Goal: Book appointment/travel/reservation

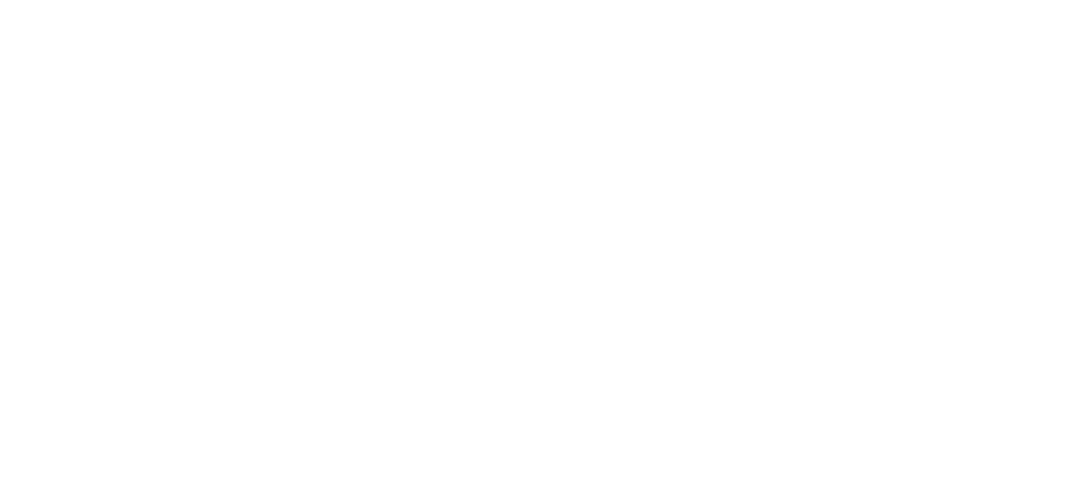
select select
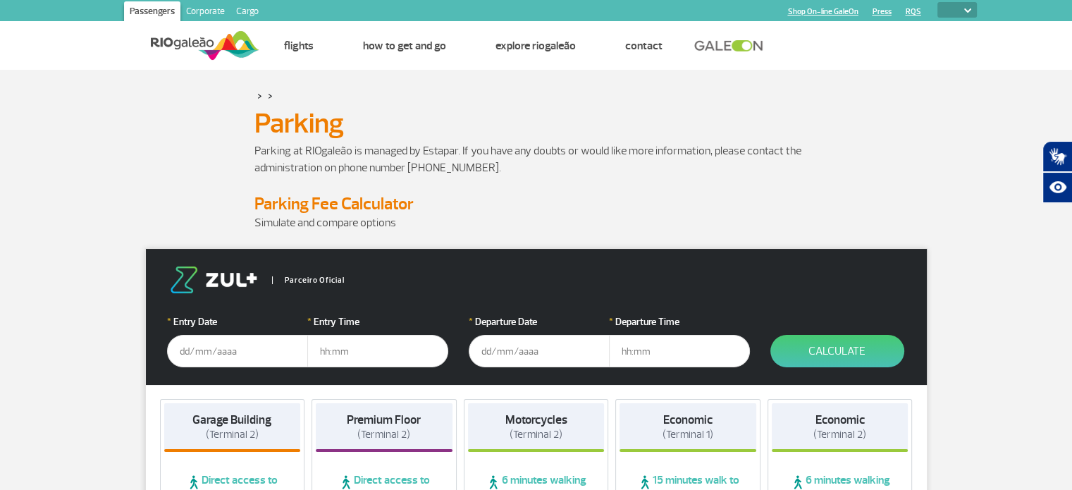
click at [240, 357] on input "text" at bounding box center [237, 351] width 141 height 32
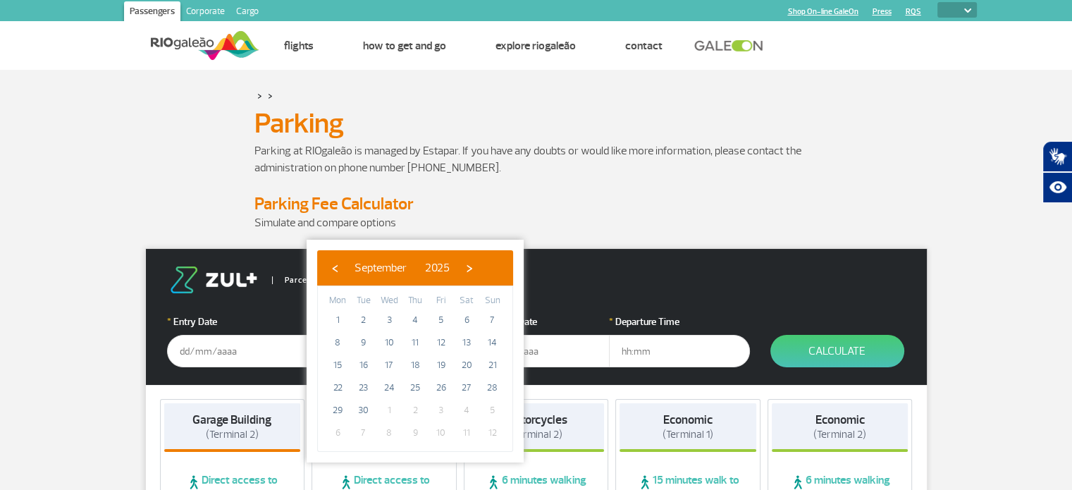
click at [389, 405] on span "1" at bounding box center [389, 410] width 23 height 23
click at [480, 271] on span "›" at bounding box center [469, 267] width 21 height 21
click at [383, 319] on span "1" at bounding box center [389, 320] width 23 height 23
type input "[DATE]"
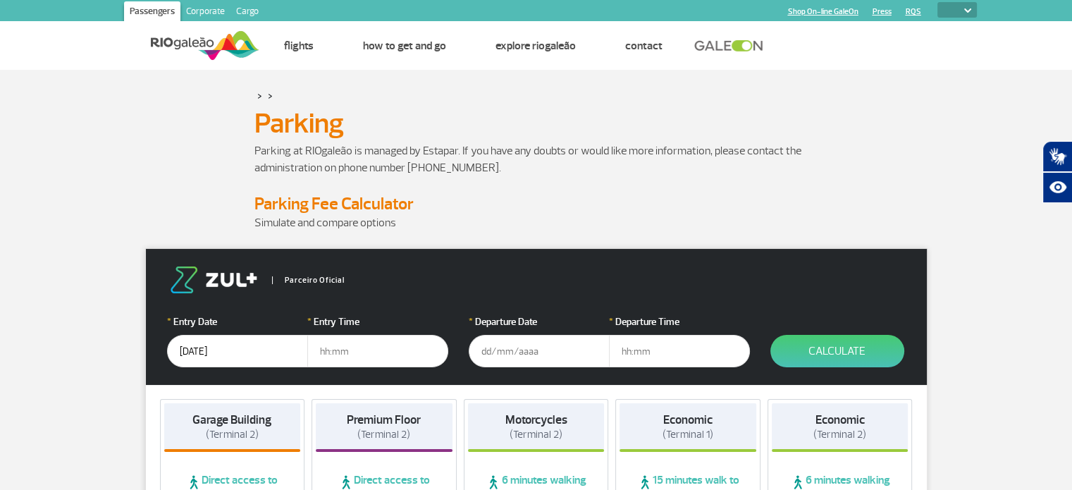
click at [357, 336] on input "text" at bounding box center [377, 351] width 141 height 32
type input "10:00"
click at [532, 348] on input "text" at bounding box center [539, 351] width 141 height 32
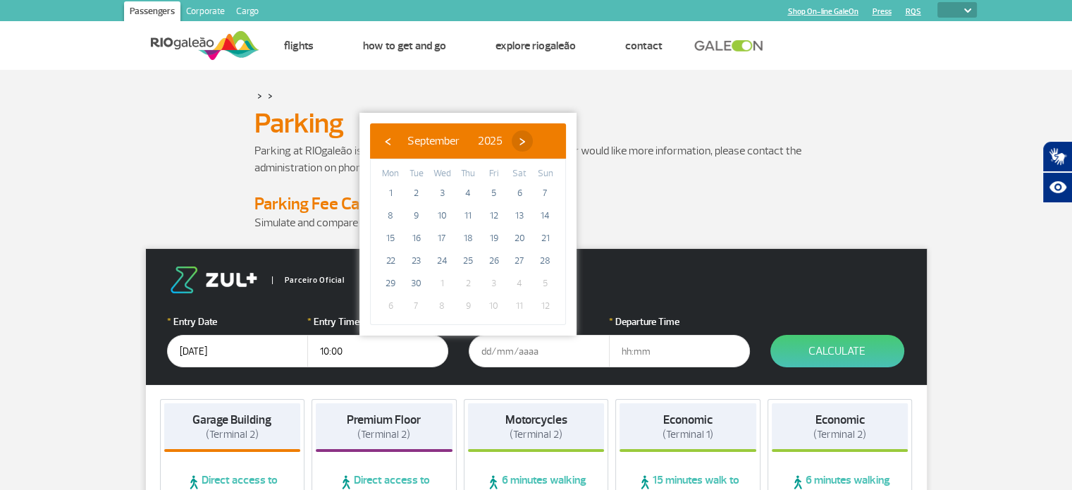
click at [533, 144] on span "›" at bounding box center [522, 140] width 21 height 21
click at [546, 190] on span "5" at bounding box center [545, 193] width 23 height 23
type input "[DATE]"
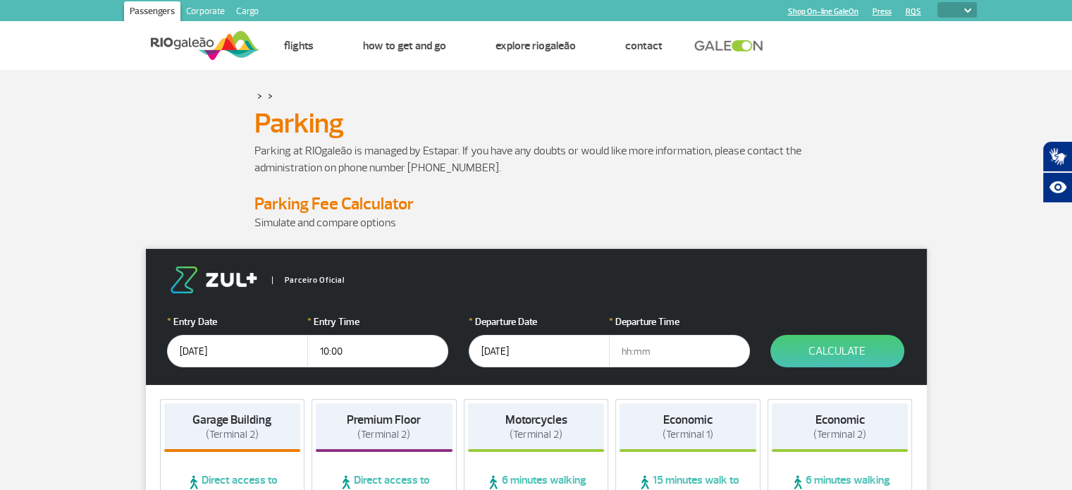
click at [652, 343] on input "text" at bounding box center [679, 351] width 141 height 32
type input "16:00"
click at [804, 357] on button "Calculate" at bounding box center [837, 351] width 134 height 32
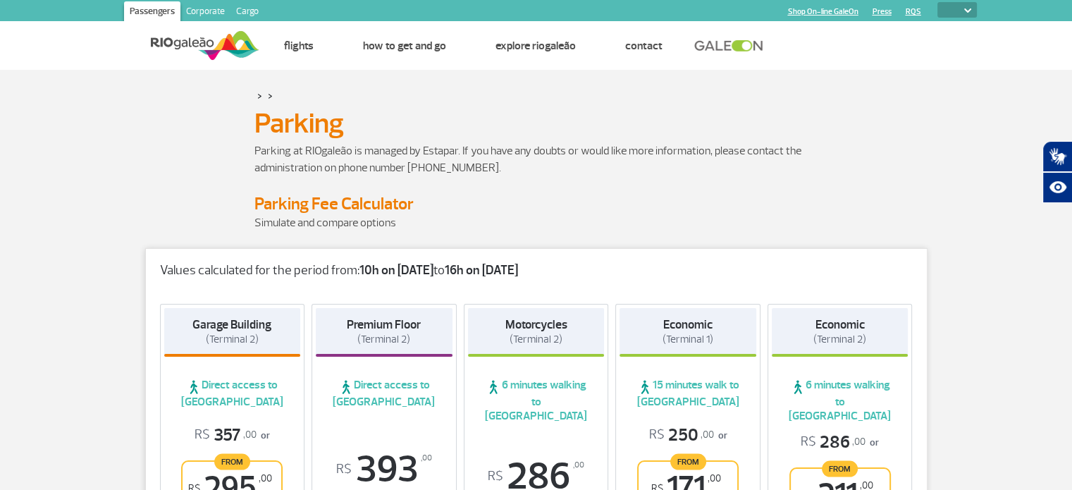
click at [953, 11] on select "PT ENG ESP" at bounding box center [957, 10] width 39 height 16
select select "pt-BR"
click at [938, 2] on select "PT ENG ESP" at bounding box center [957, 10] width 39 height 16
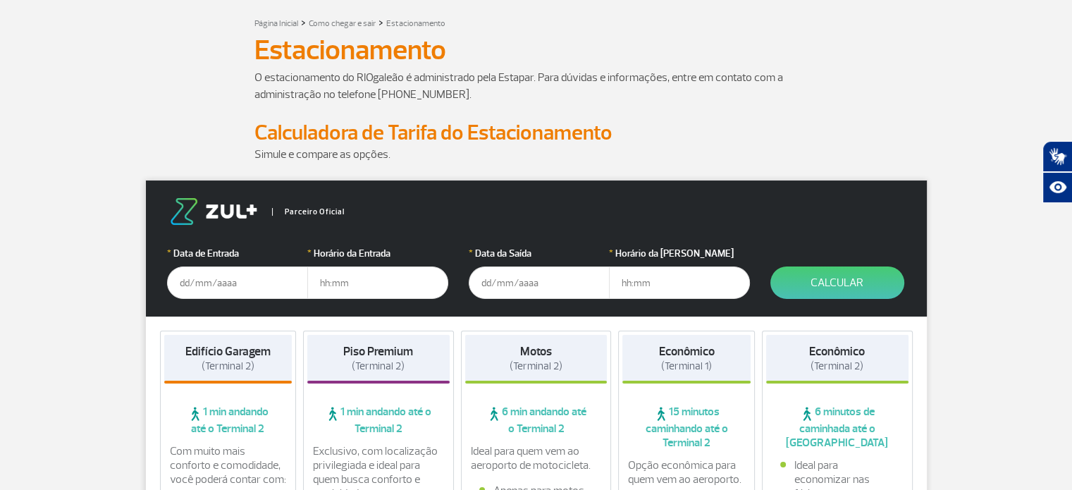
scroll to position [70, 0]
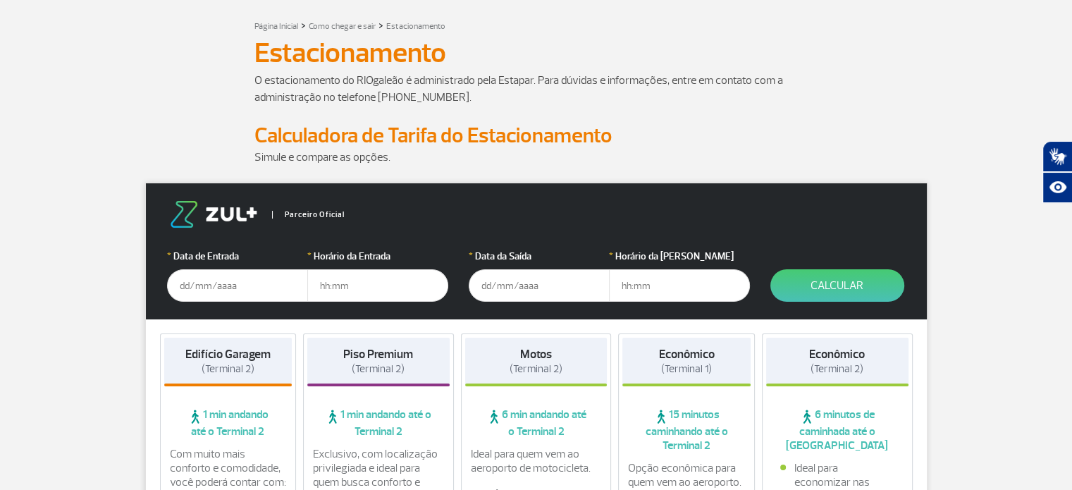
click at [217, 278] on input "text" at bounding box center [237, 285] width 141 height 32
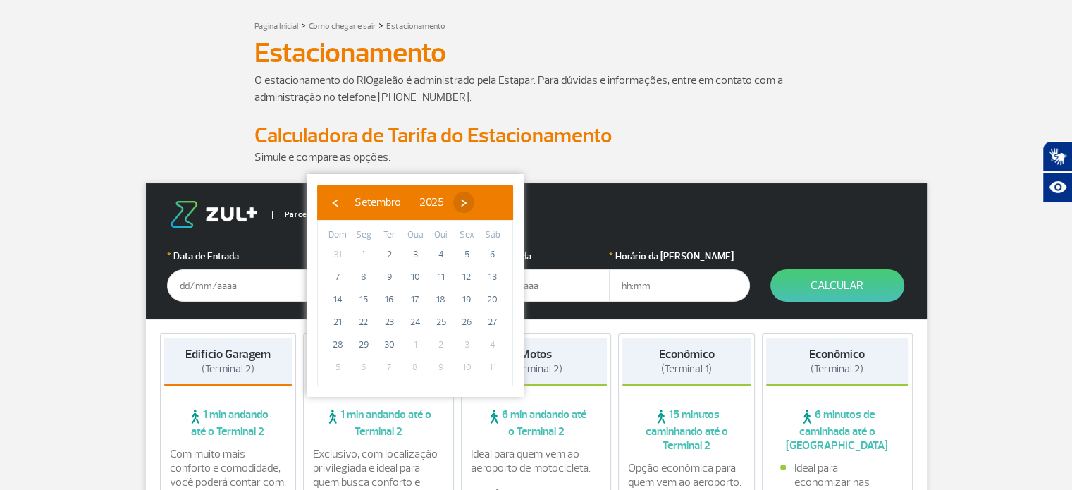
click at [474, 197] on span "›" at bounding box center [463, 202] width 21 height 21
click at [422, 253] on span "1" at bounding box center [415, 254] width 23 height 23
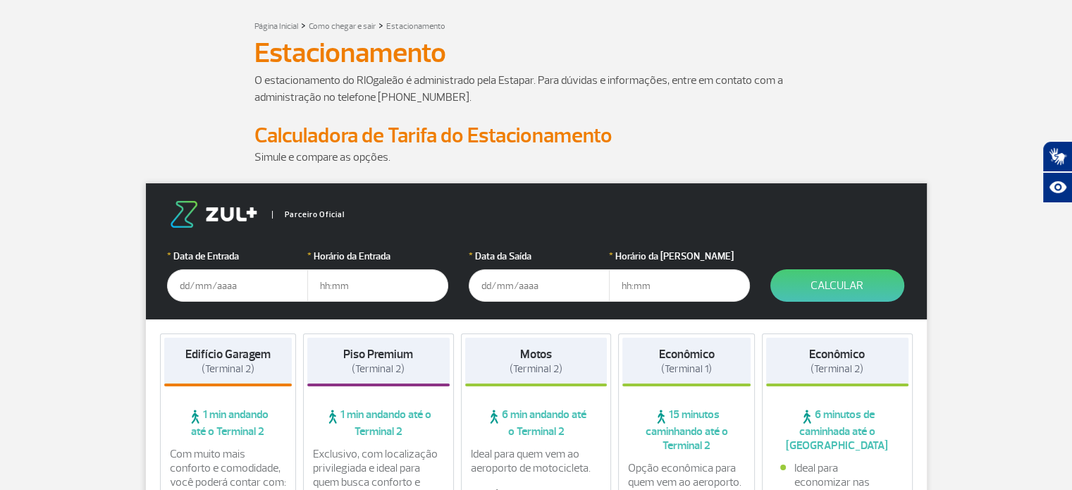
type input "[DATE]"
click at [359, 276] on input "text" at bounding box center [377, 285] width 141 height 32
type input "10:00"
click at [513, 282] on input "text" at bounding box center [539, 285] width 141 height 32
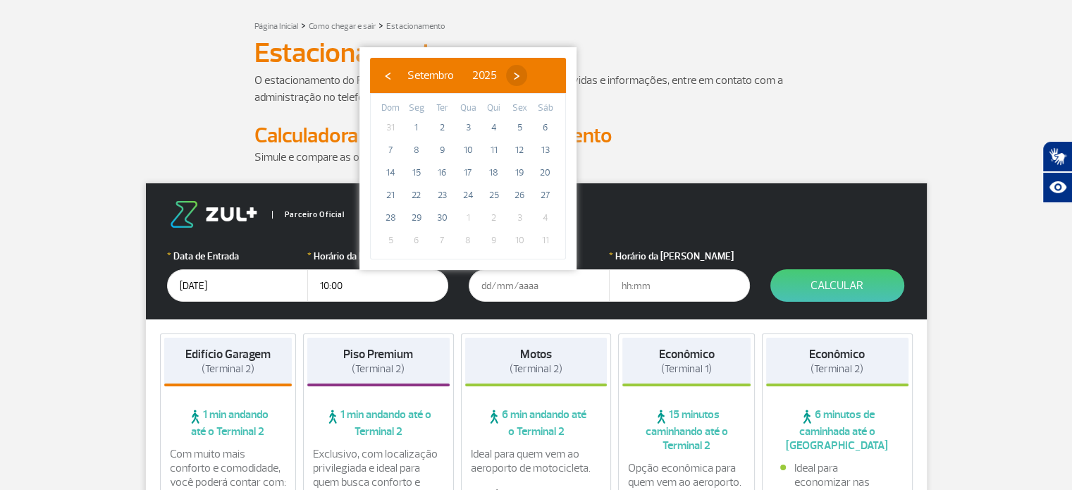
click at [527, 70] on span "›" at bounding box center [516, 75] width 21 height 21
click at [392, 149] on span "5" at bounding box center [390, 150] width 23 height 23
type input "[DATE]"
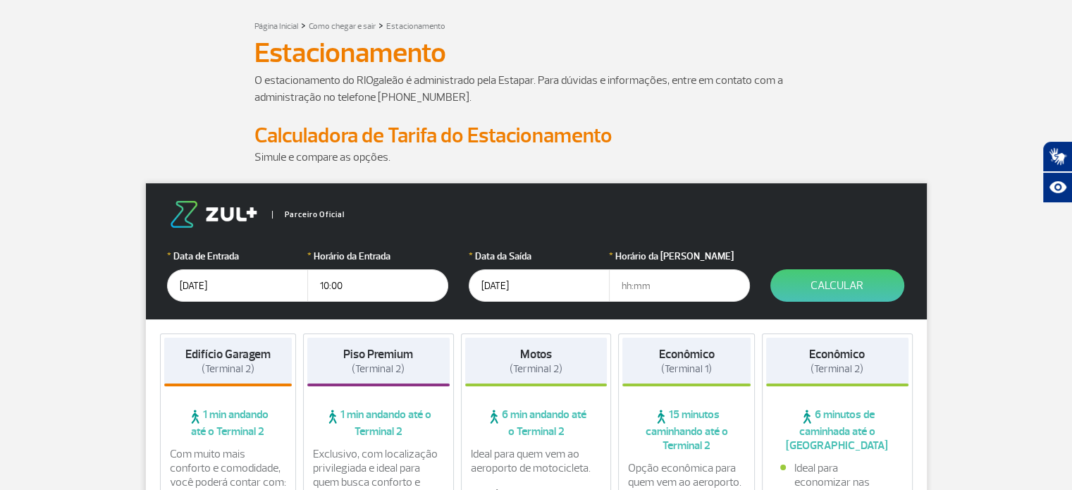
click at [625, 285] on input "text" at bounding box center [679, 285] width 141 height 32
type input "16:00"
click at [812, 283] on button "Calcular" at bounding box center [837, 285] width 134 height 32
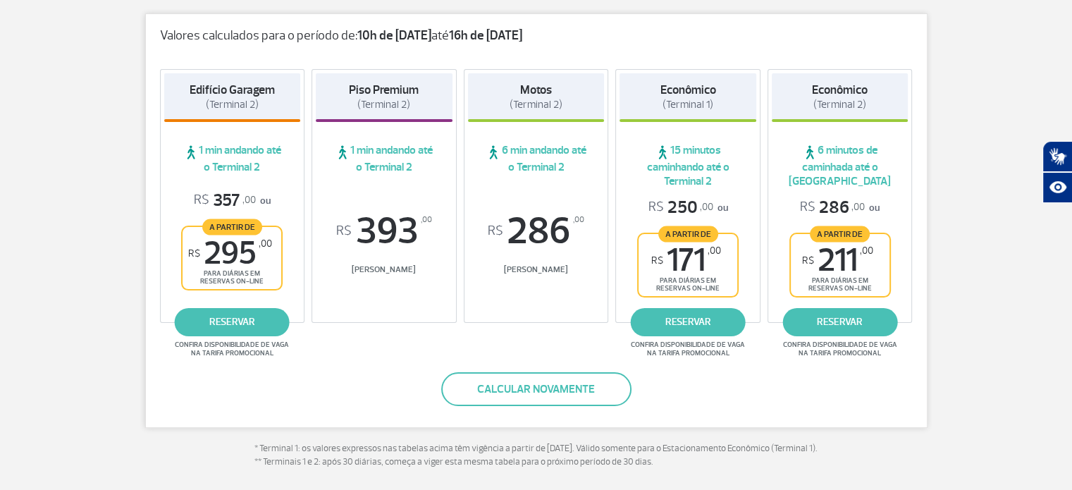
scroll to position [211, 0]
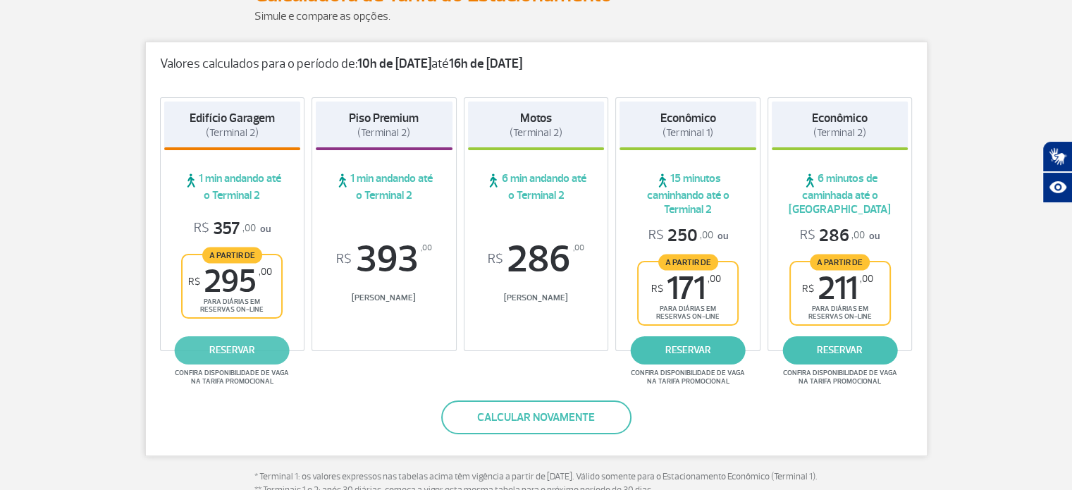
click at [223, 344] on link "reservar" at bounding box center [232, 350] width 115 height 28
click at [686, 379] on span "Confira disponibilidade de vaga na tarifa promocional" at bounding box center [688, 377] width 118 height 17
drag, startPoint x: 686, startPoint y: 379, endPoint x: 677, endPoint y: 374, distance: 10.4
click at [687, 379] on span "Confira disponibilidade de vaga na tarifa promocional" at bounding box center [688, 377] width 118 height 17
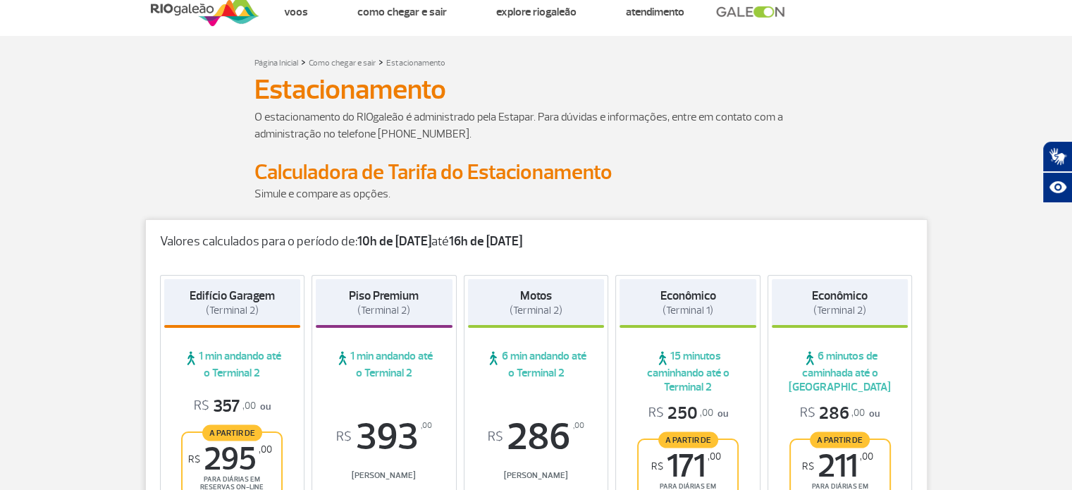
scroll to position [0, 0]
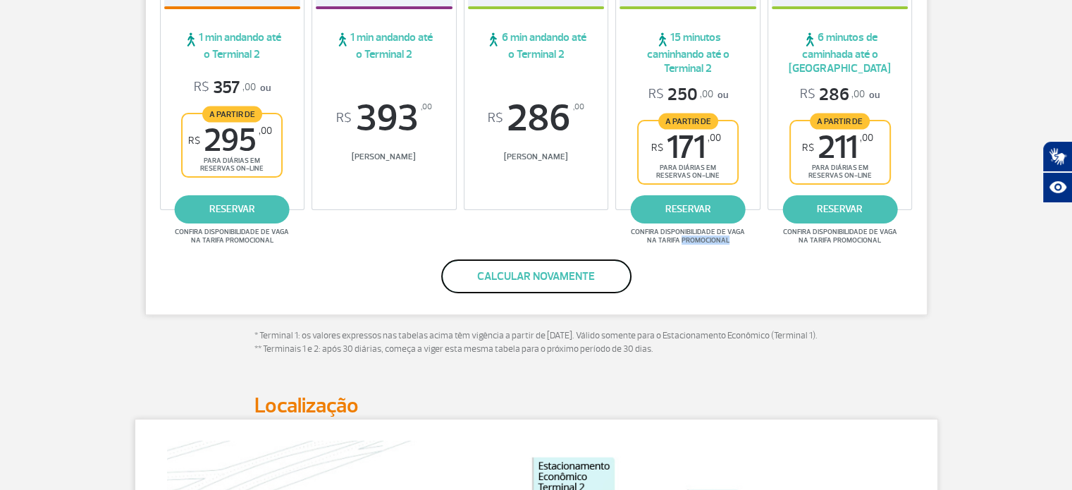
click at [519, 278] on button "Calcular novamente" at bounding box center [536, 276] width 190 height 34
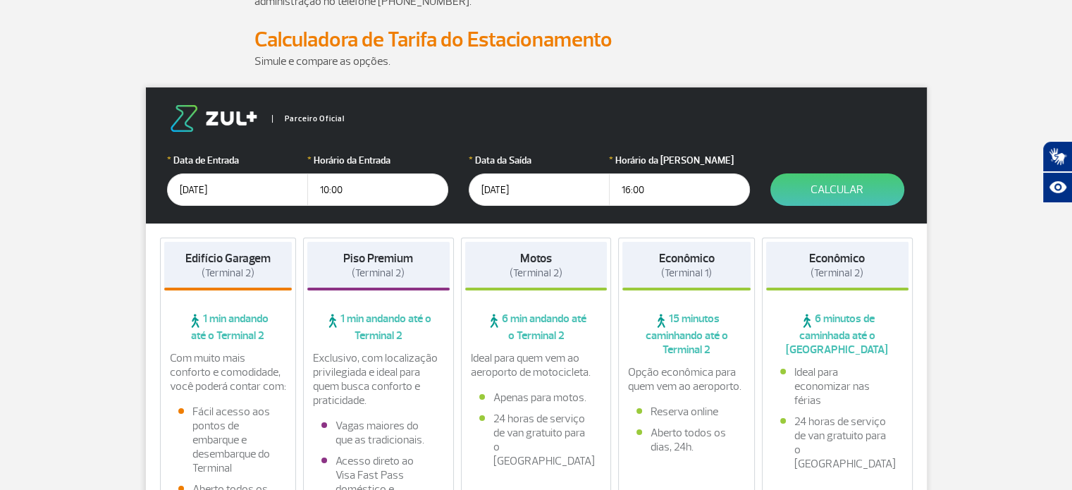
scroll to position [165, 0]
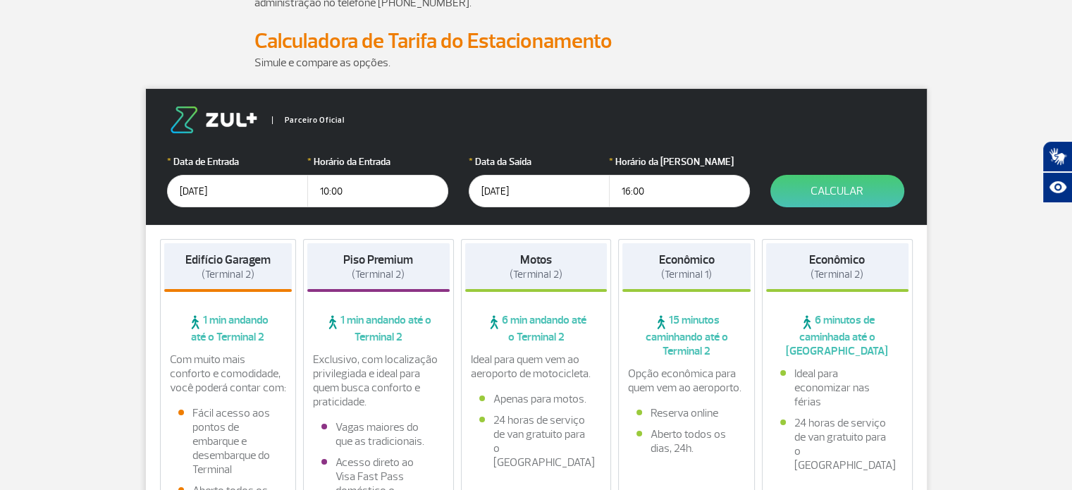
click at [230, 197] on input "[DATE]" at bounding box center [237, 191] width 141 height 32
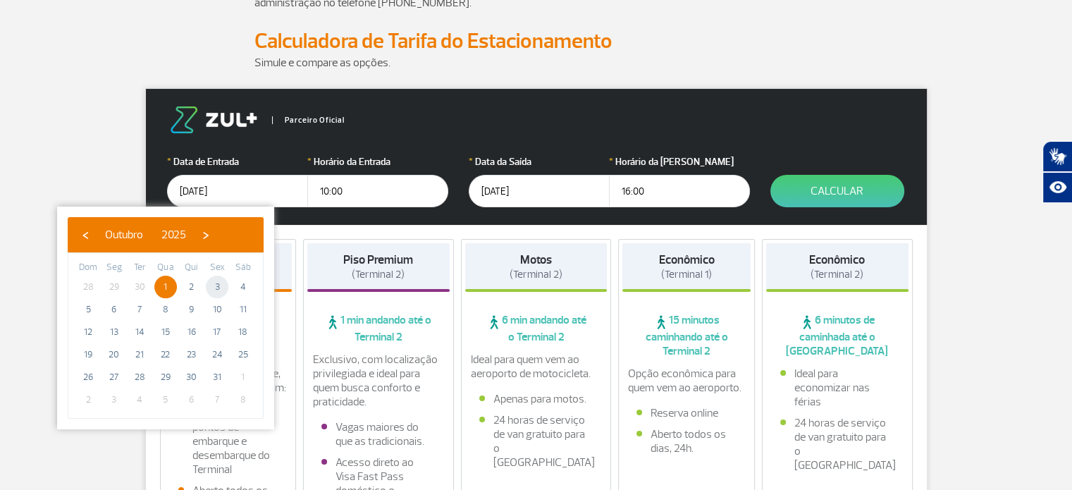
click at [216, 291] on span "3" at bounding box center [217, 287] width 23 height 23
type input "03/10/2025"
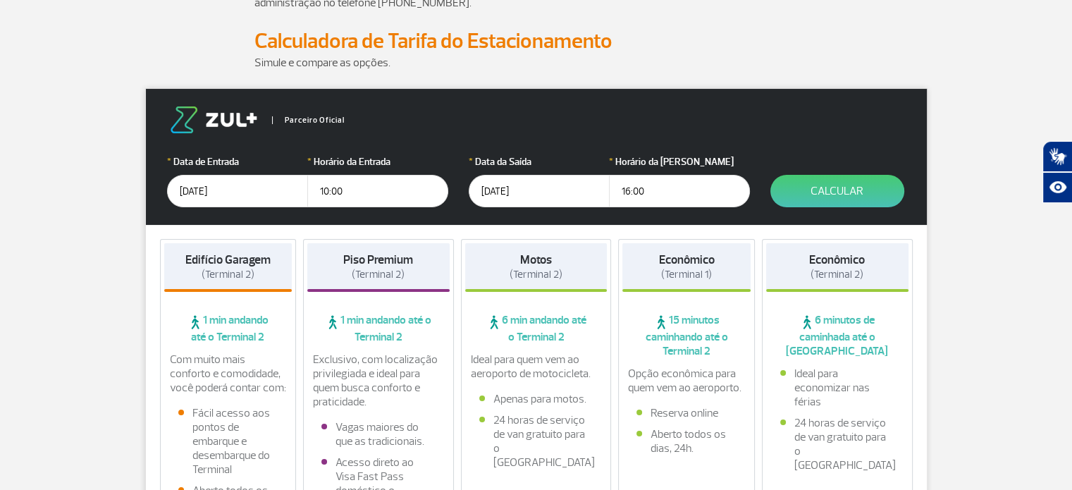
click at [338, 184] on input "10:00" at bounding box center [377, 191] width 141 height 32
click at [350, 194] on input "10:00" at bounding box center [377, 191] width 141 height 32
type input "19:00"
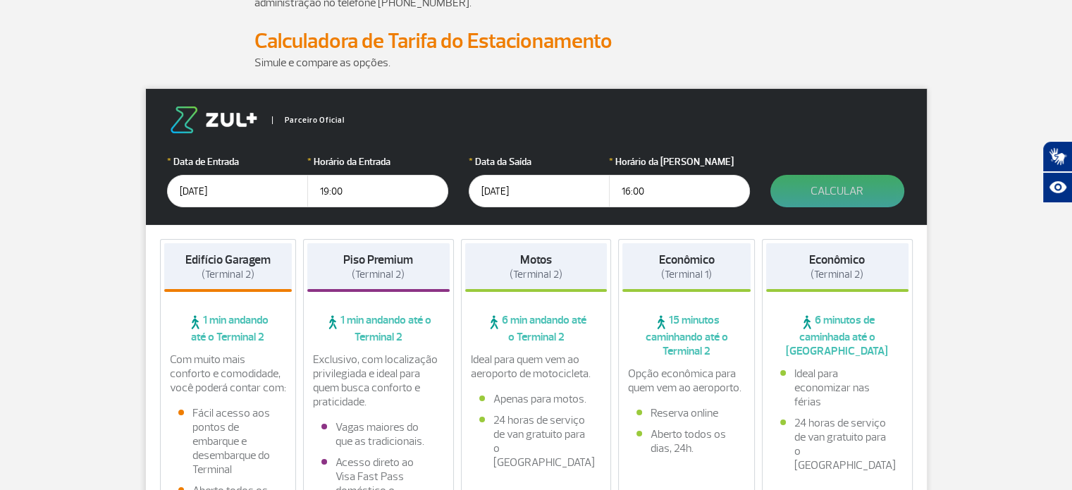
click at [821, 195] on button "Calcular" at bounding box center [837, 191] width 134 height 32
